Goal: Information Seeking & Learning: Check status

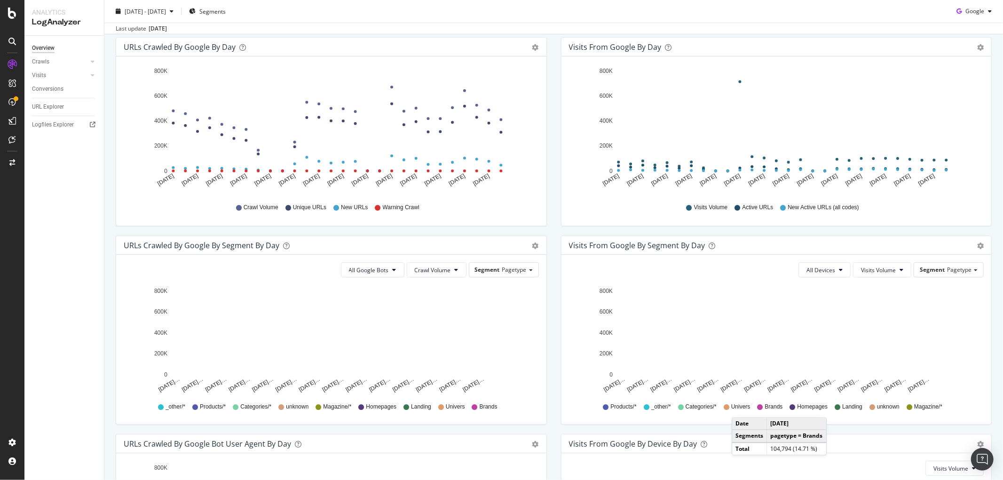
scroll to position [157, 0]
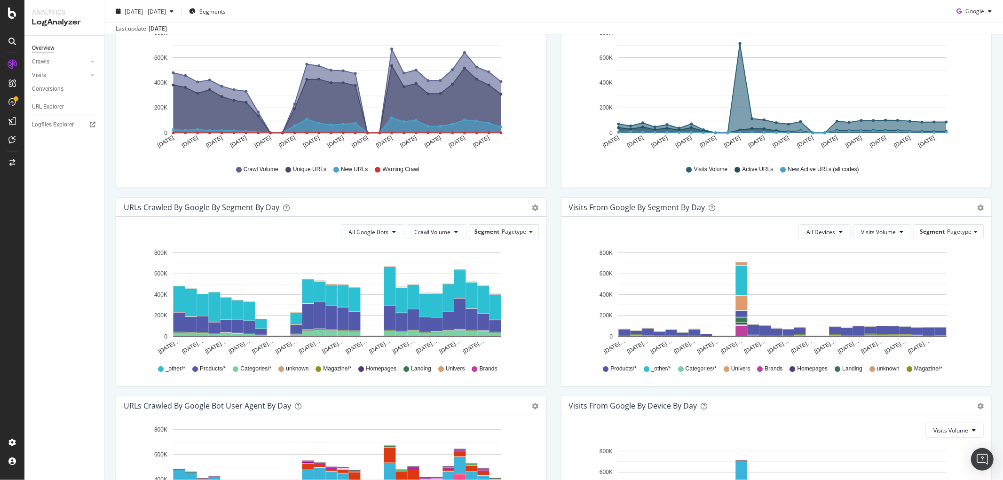
click at [548, 318] on div "URLs Crawled by Google By Segment By Day Timeline (by Value) Table All Google B…" at bounding box center [331, 297] width 445 height 199
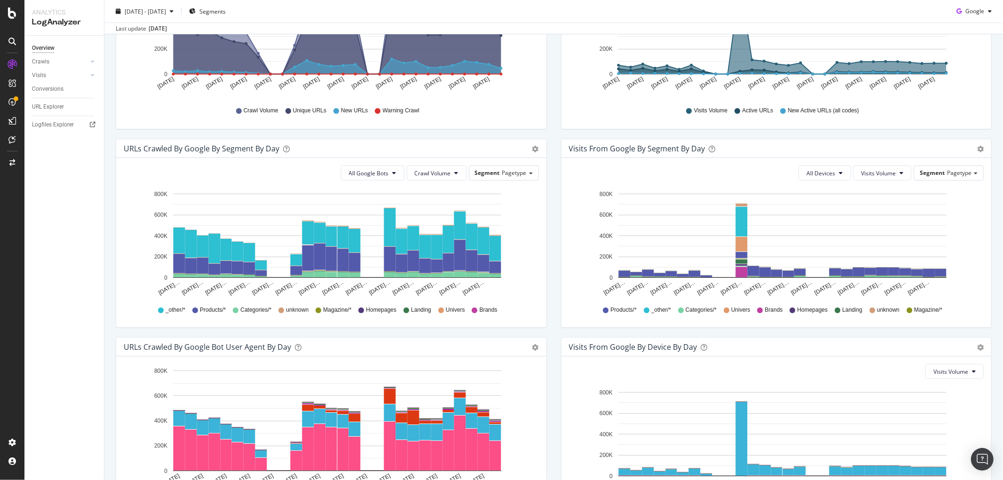
scroll to position [0, 0]
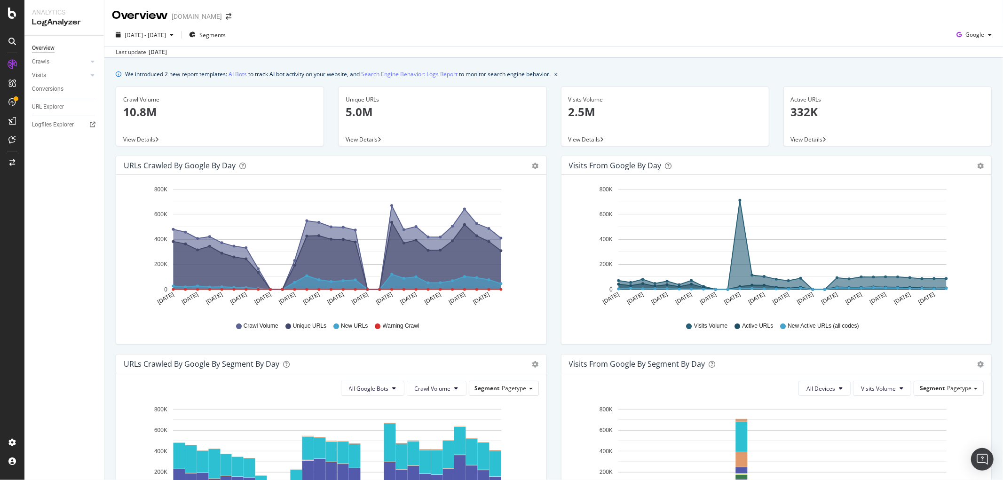
click at [524, 29] on div "2025 Aug. 4th - Aug. 31st Segments Google" at bounding box center [553, 36] width 899 height 19
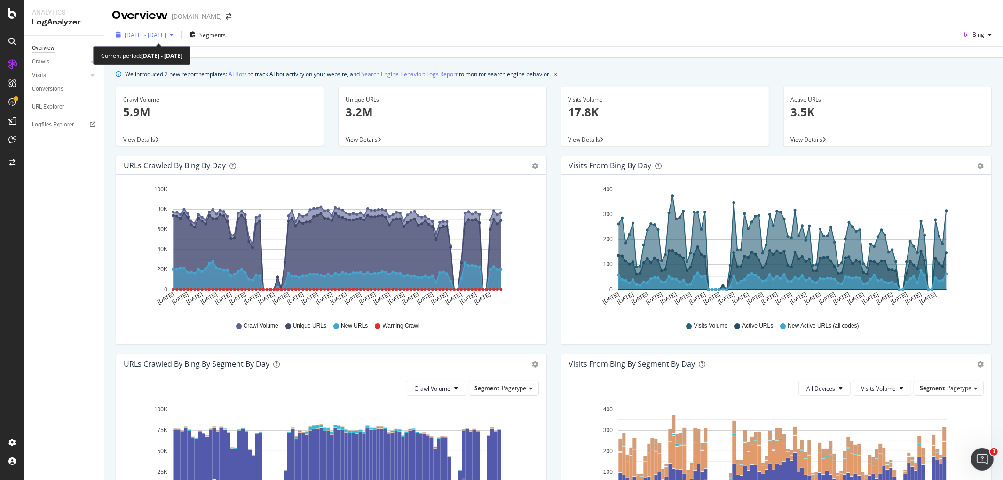
click at [177, 36] on div "button" at bounding box center [171, 35] width 11 height 6
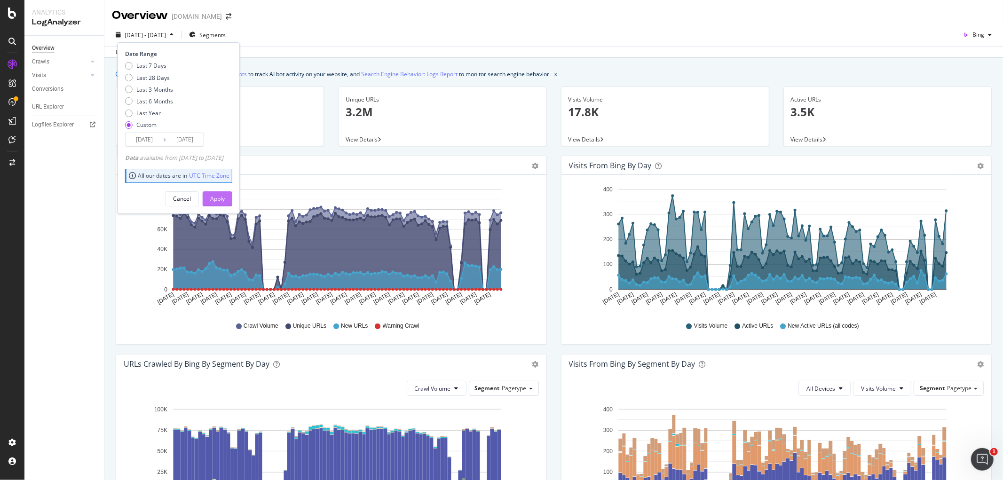
click at [225, 198] on div "Apply" at bounding box center [217, 199] width 15 height 8
